Goal: Information Seeking & Learning: Learn about a topic

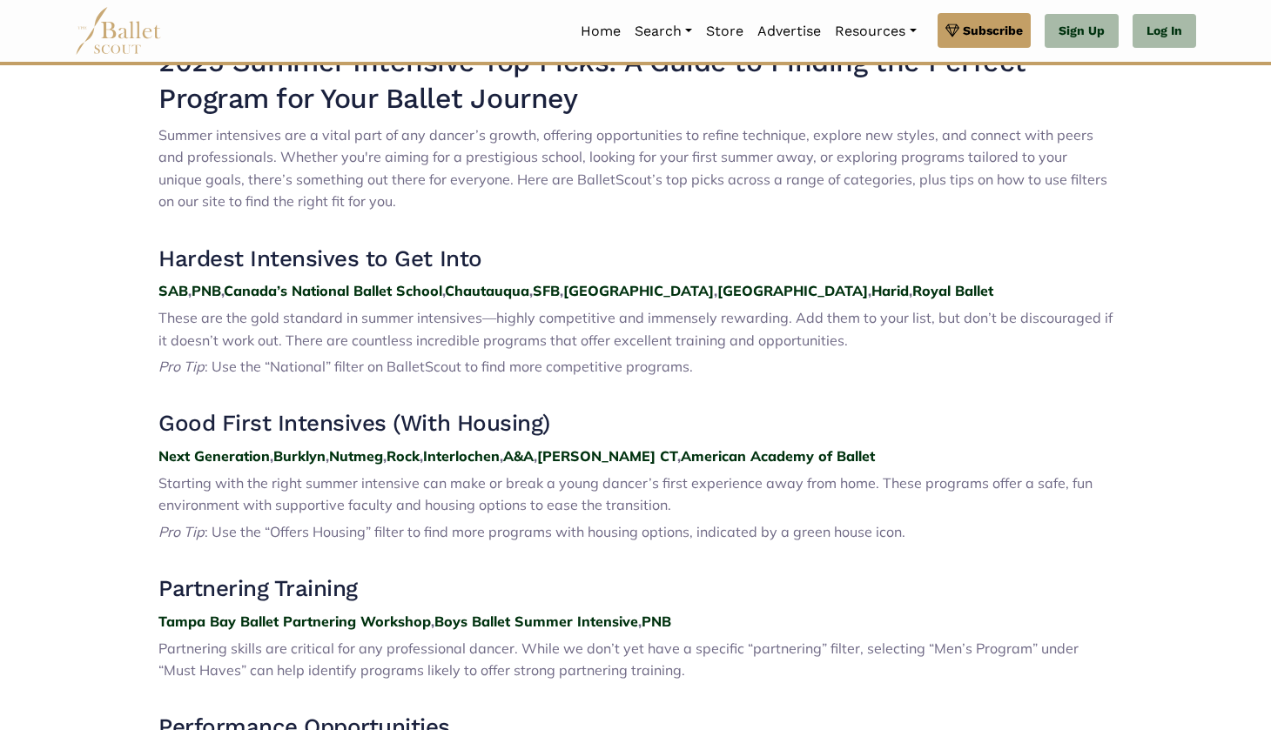
scroll to position [615, 0]
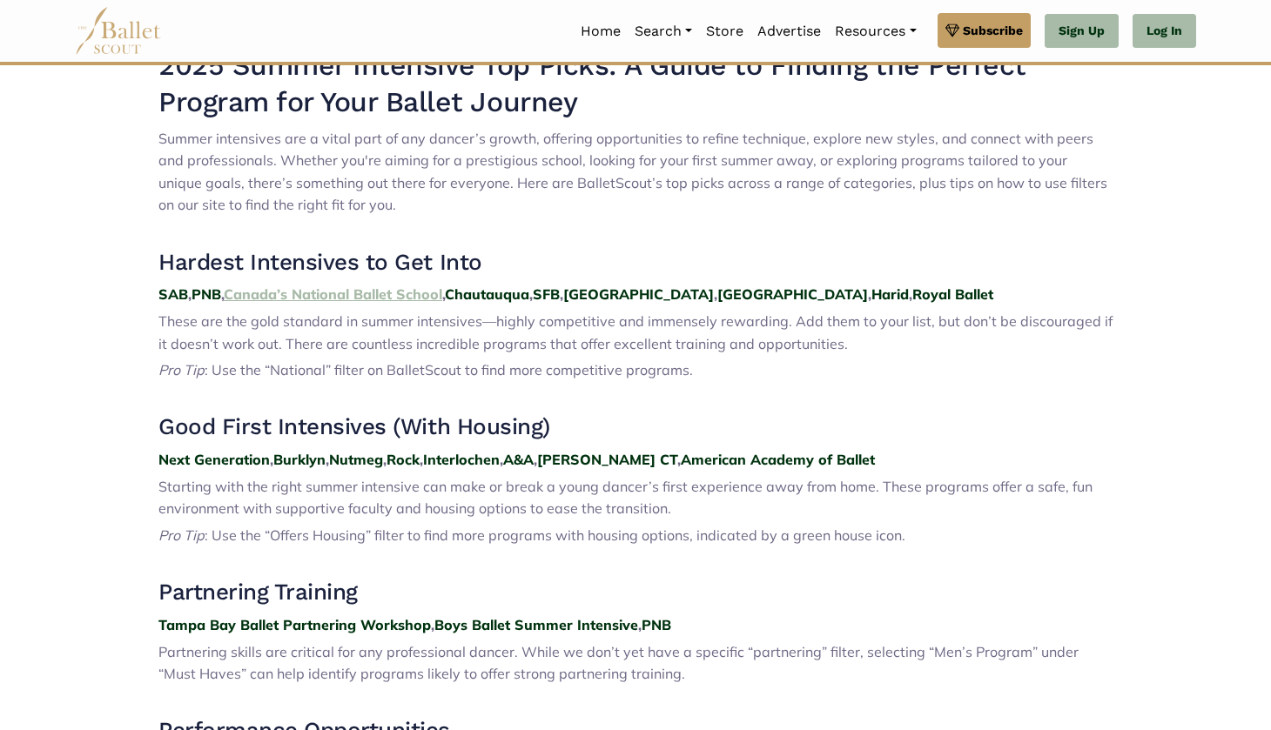
click at [258, 286] on strong "Canada’s National Ballet School" at bounding box center [333, 294] width 218 height 17
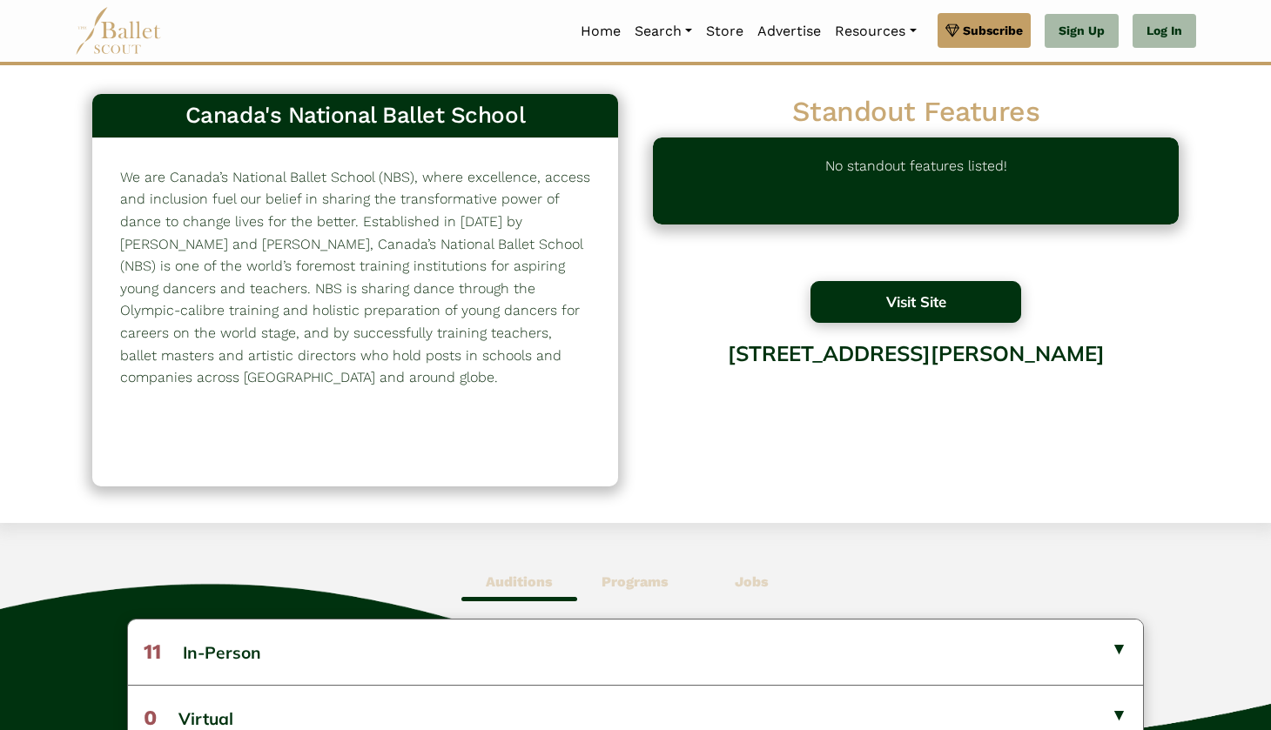
click at [943, 302] on button "Visit Site" at bounding box center [915, 302] width 211 height 42
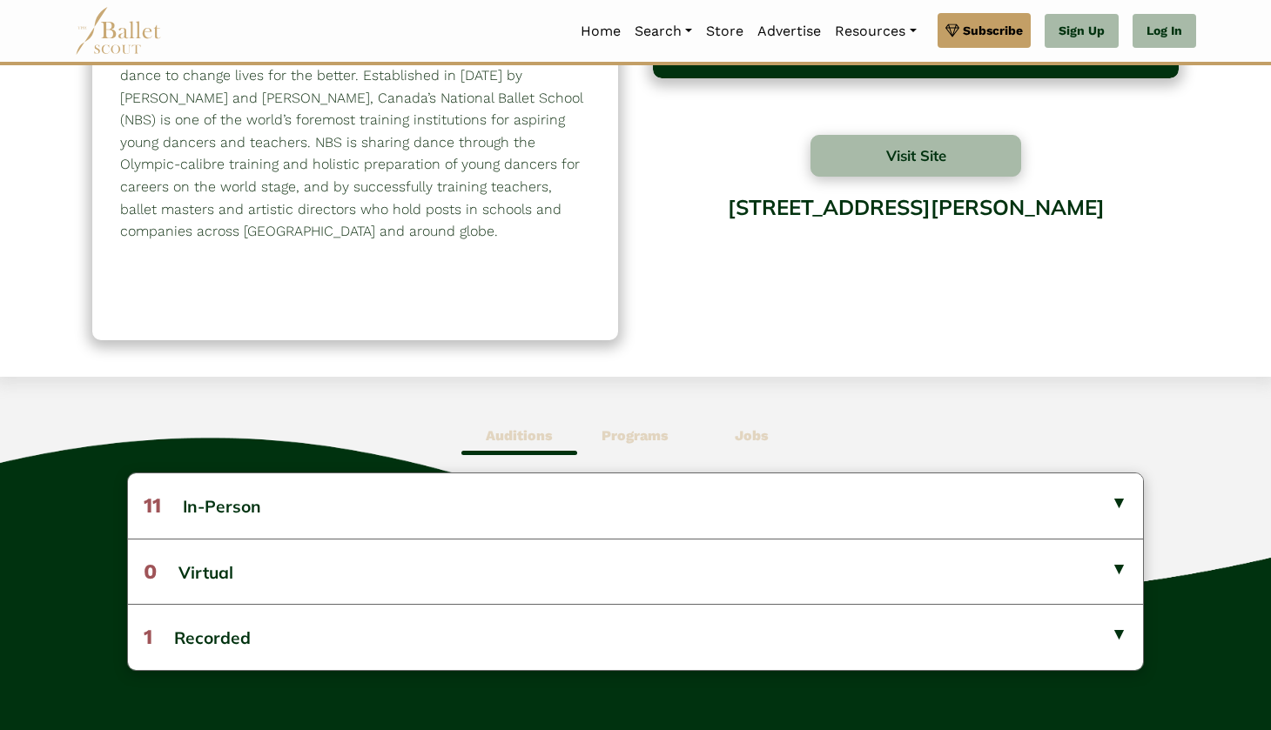
scroll to position [217, 0]
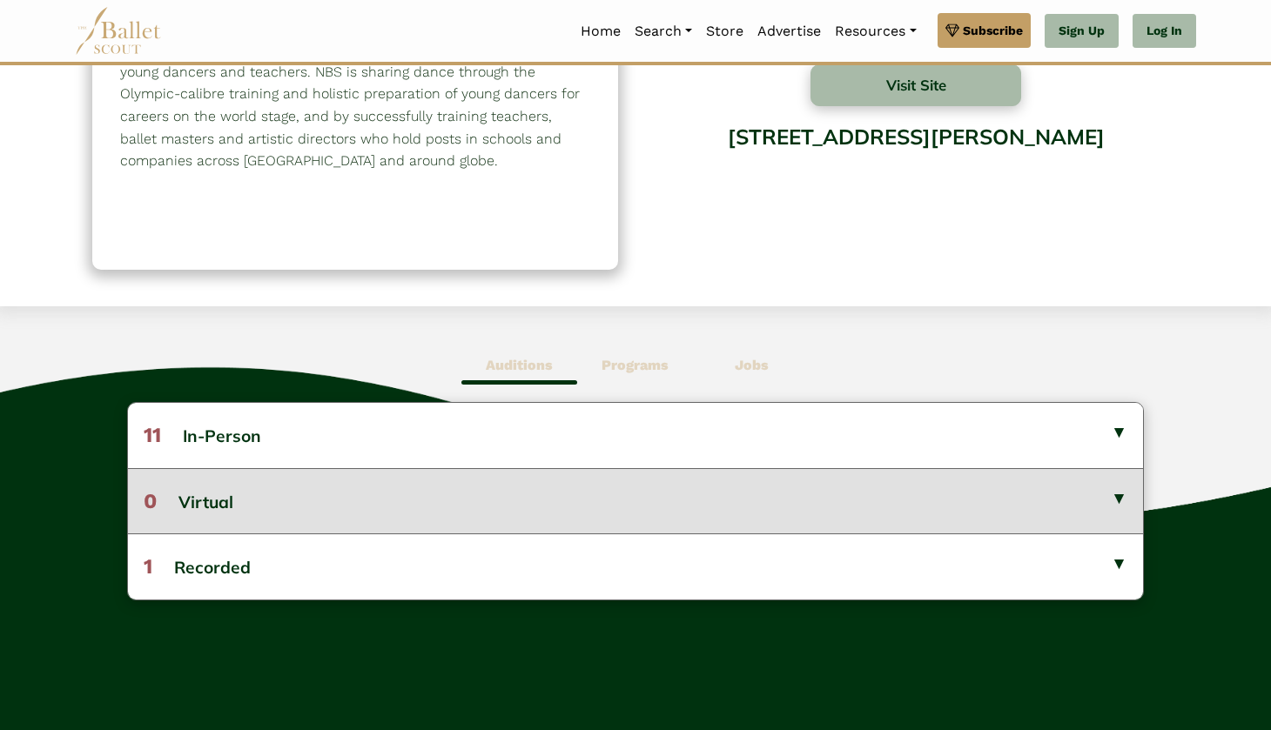
click at [235, 501] on button "0 Virtual" at bounding box center [635, 500] width 1015 height 65
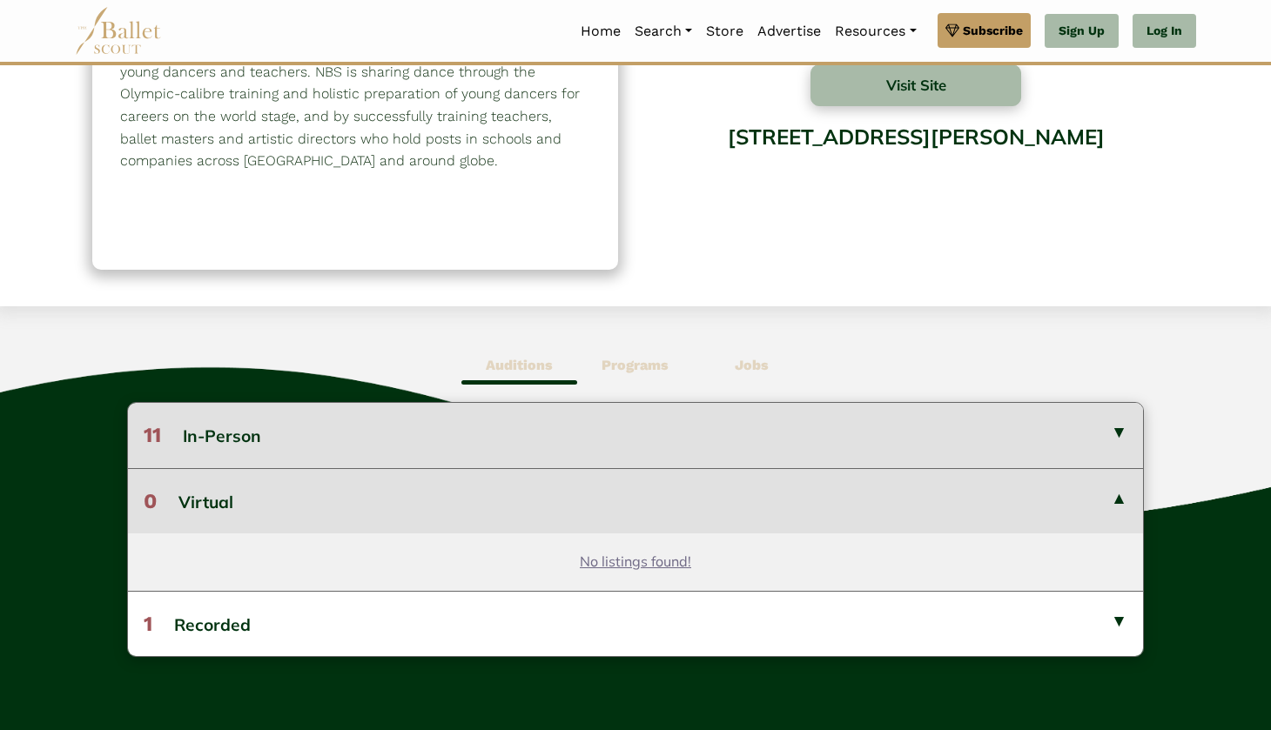
click at [263, 447] on button "11 In-Person" at bounding box center [635, 435] width 1015 height 64
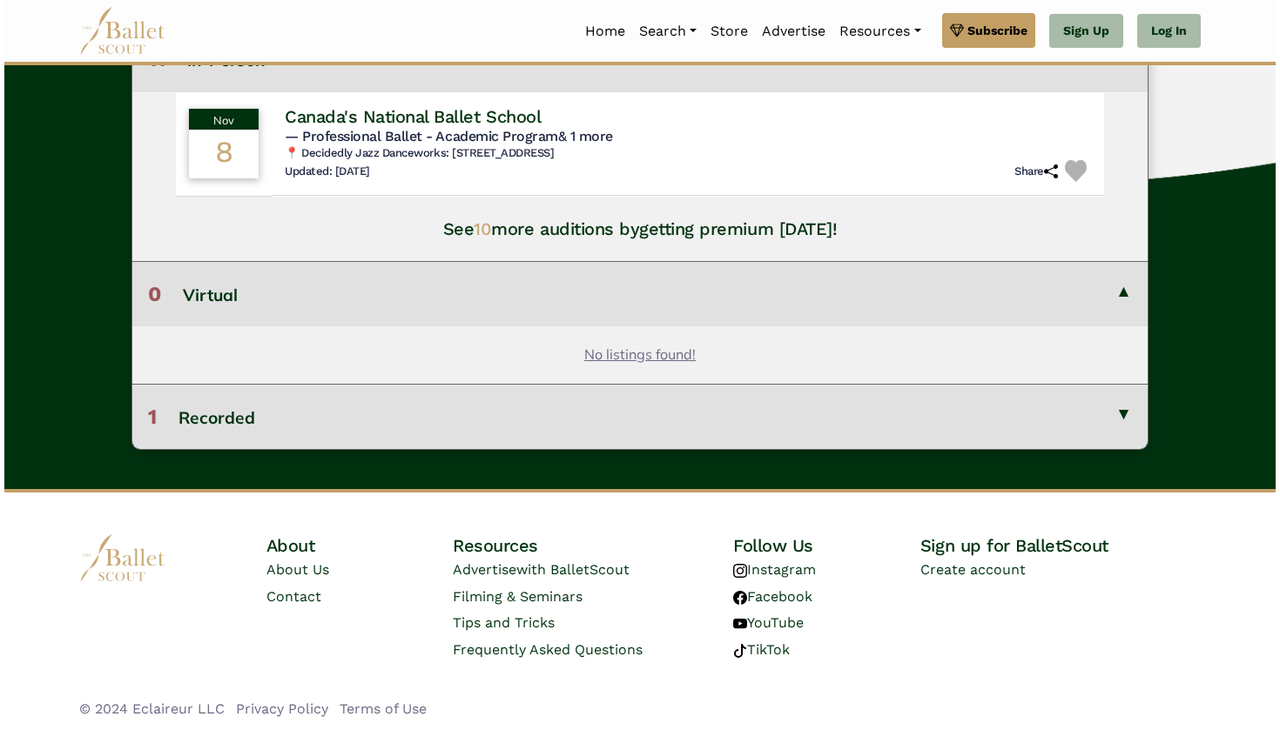
scroll to position [592, 0]
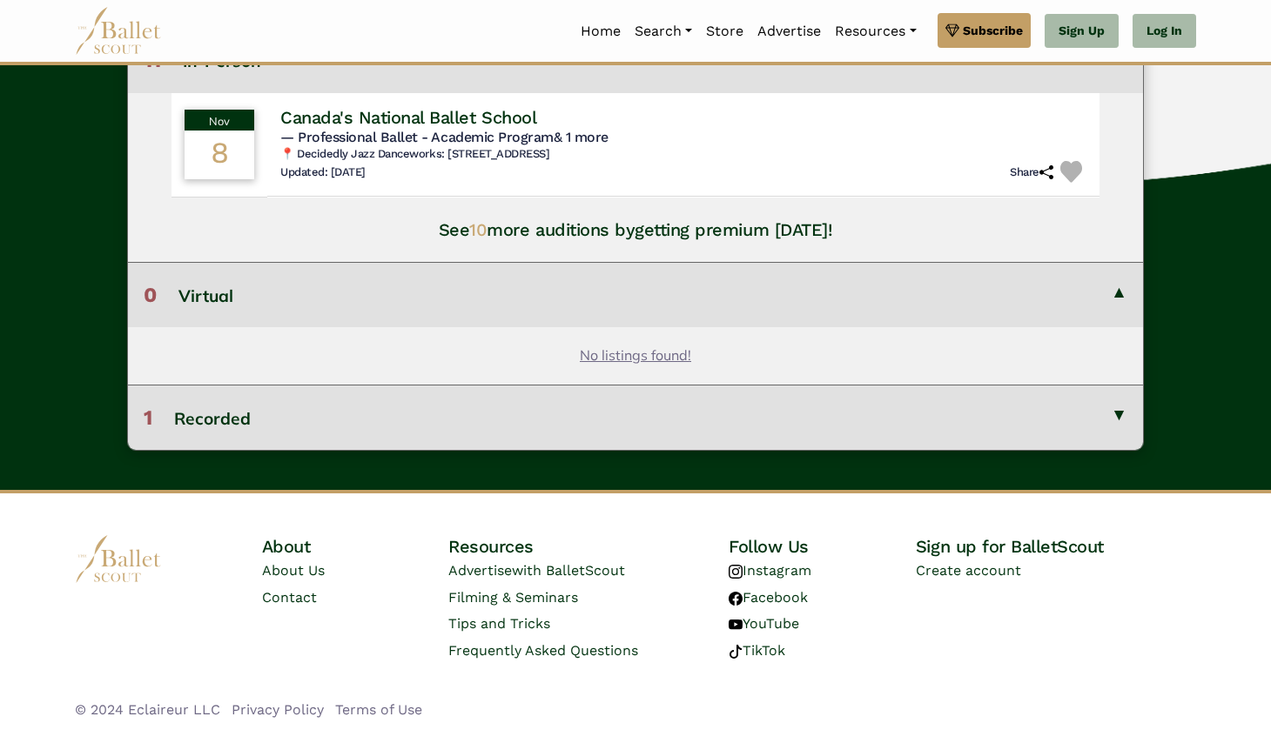
click at [264, 402] on button "1 Recorded" at bounding box center [635, 417] width 1015 height 65
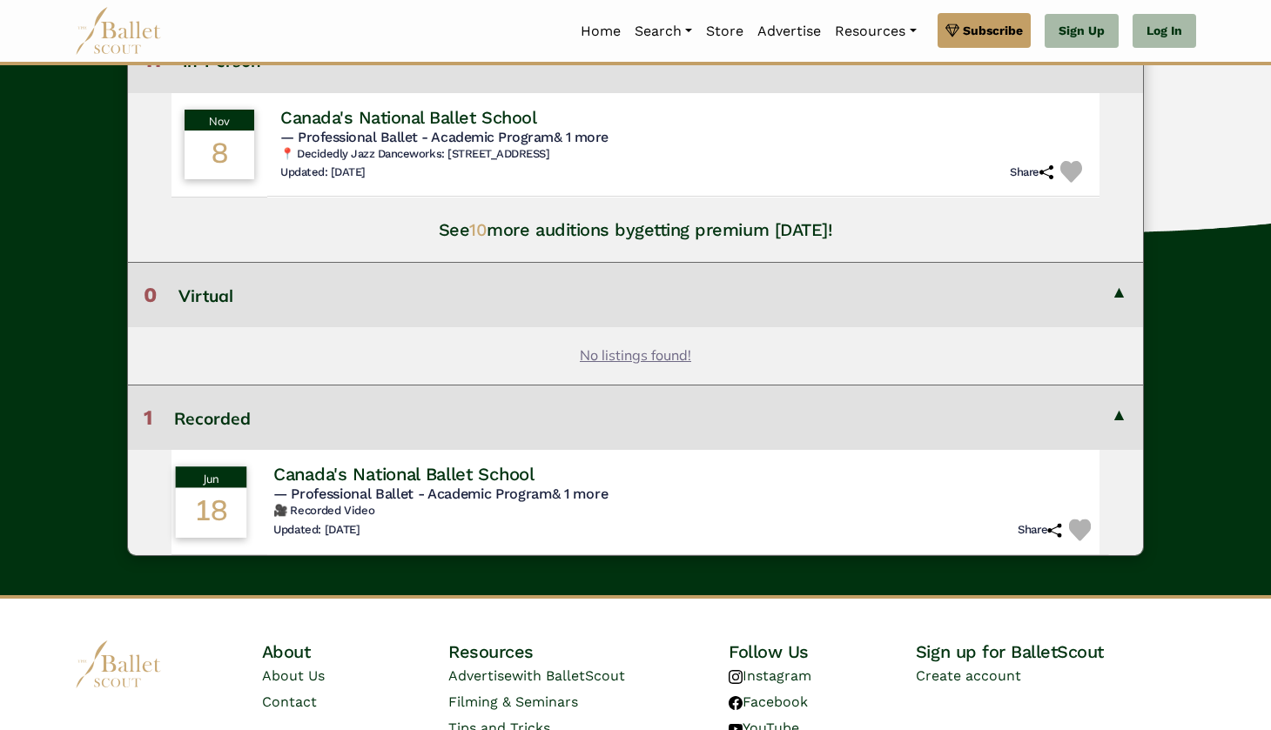
click at [444, 500] on h5 "— Professional Ballet - Academic Program & 1 more" at bounding box center [684, 495] width 823 height 18
click at [474, 504] on h6 "🎥 Recorded Video" at bounding box center [684, 511] width 823 height 15
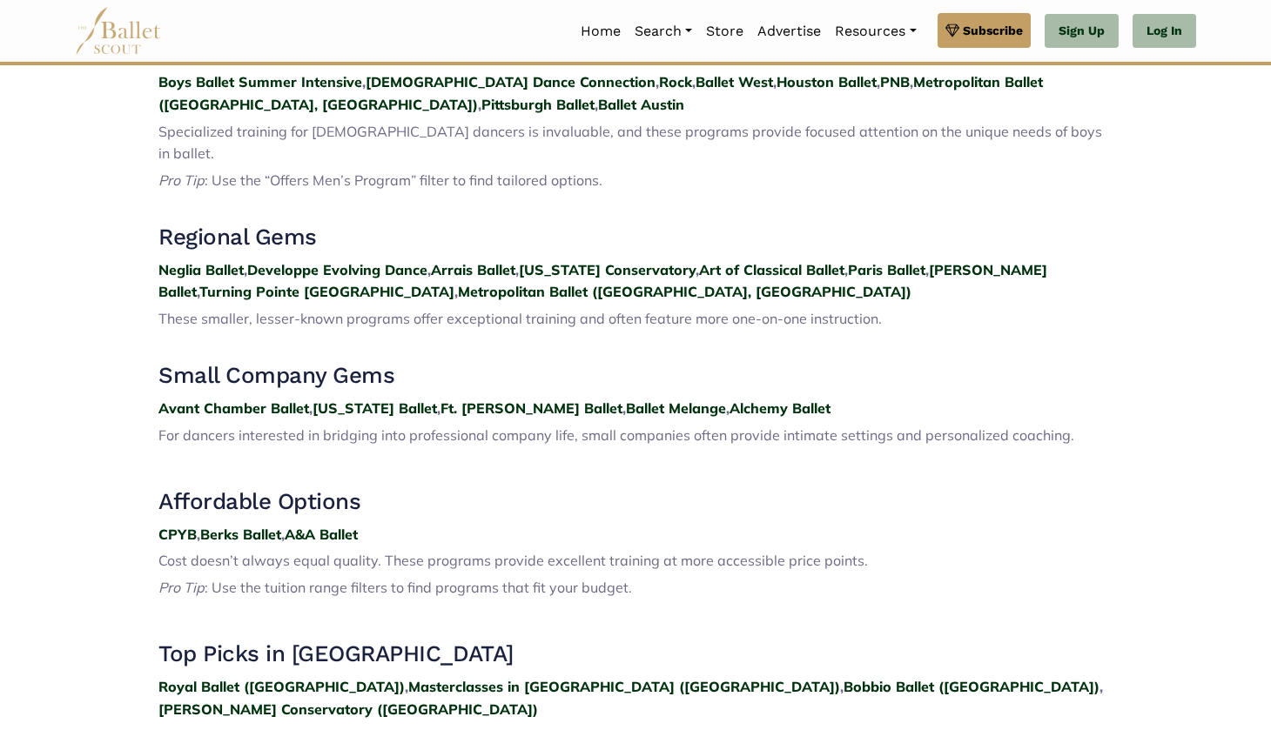
scroll to position [1821, 0]
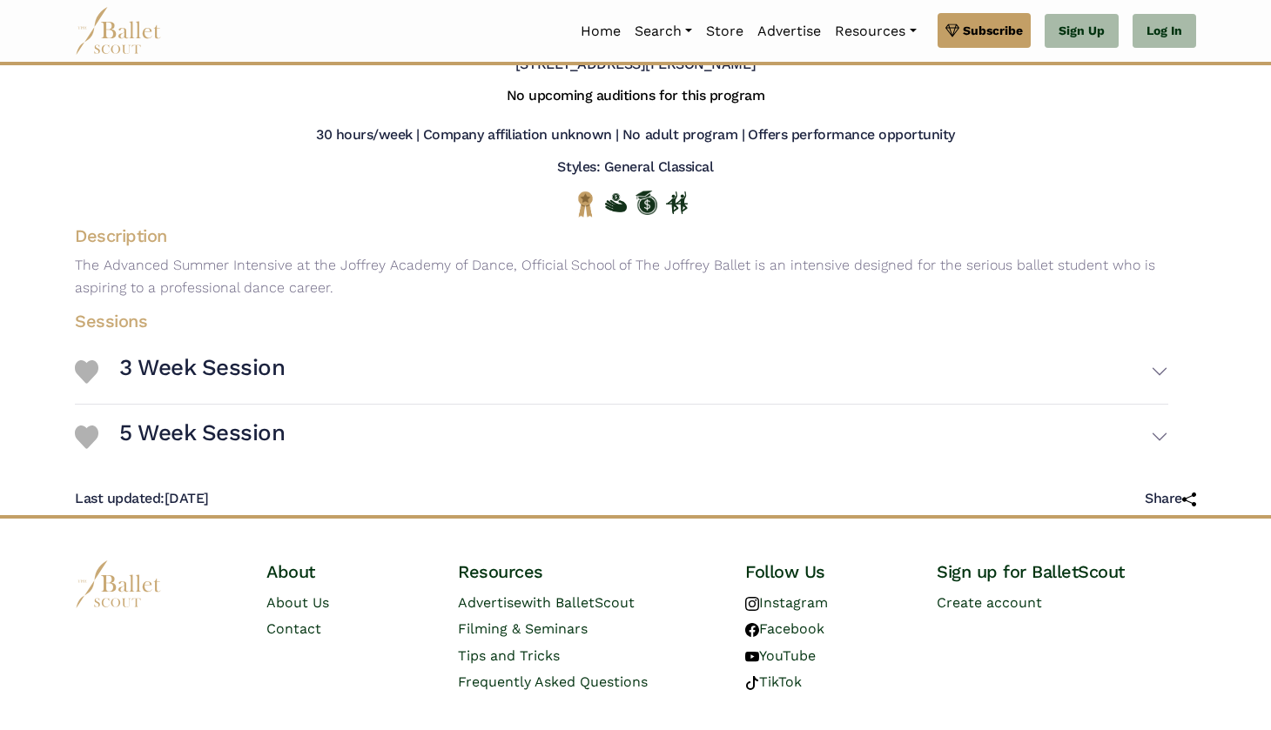
scroll to position [124, 0]
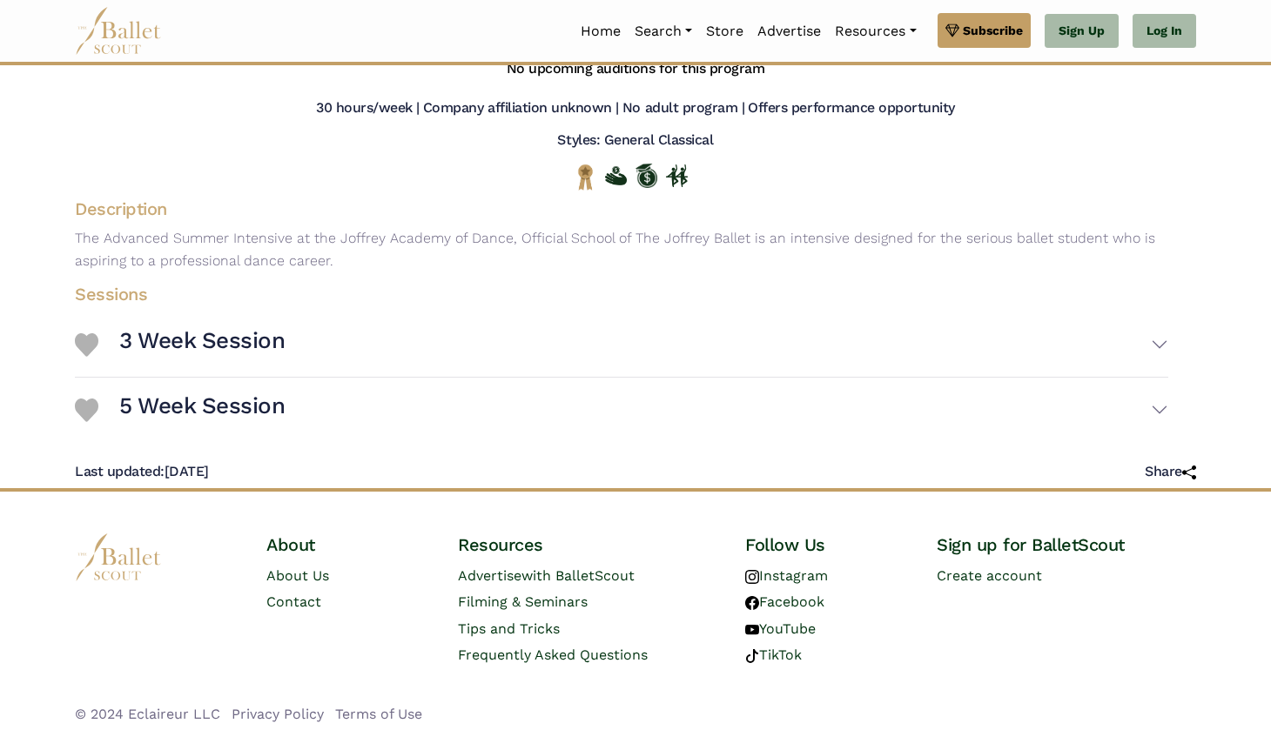
click at [257, 370] on button "3 Week Session" at bounding box center [643, 344] width 1049 height 50
